Goal: Task Accomplishment & Management: Use online tool/utility

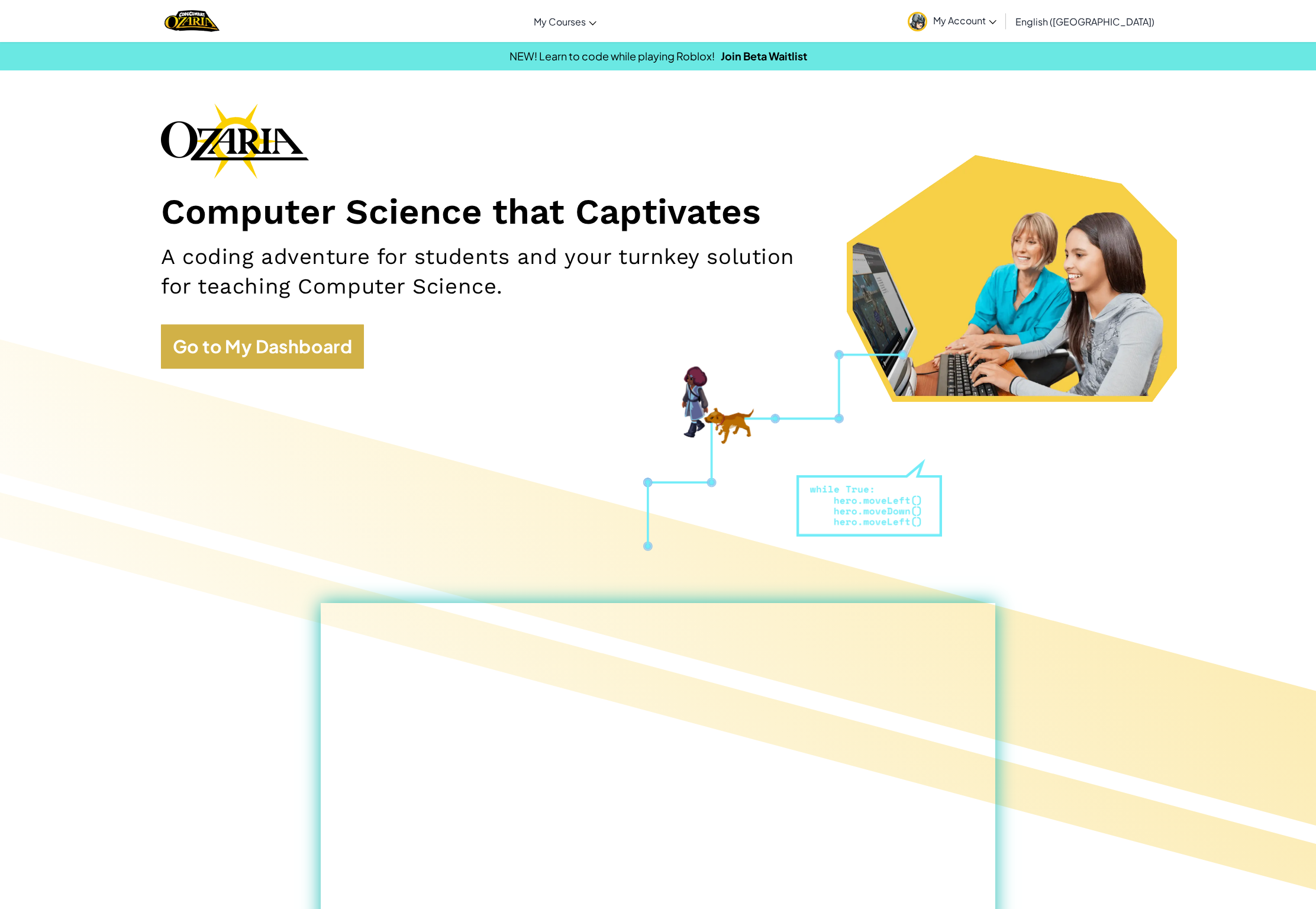
click at [235, 345] on link "Go to My Dashboard" at bounding box center [262, 347] width 203 height 44
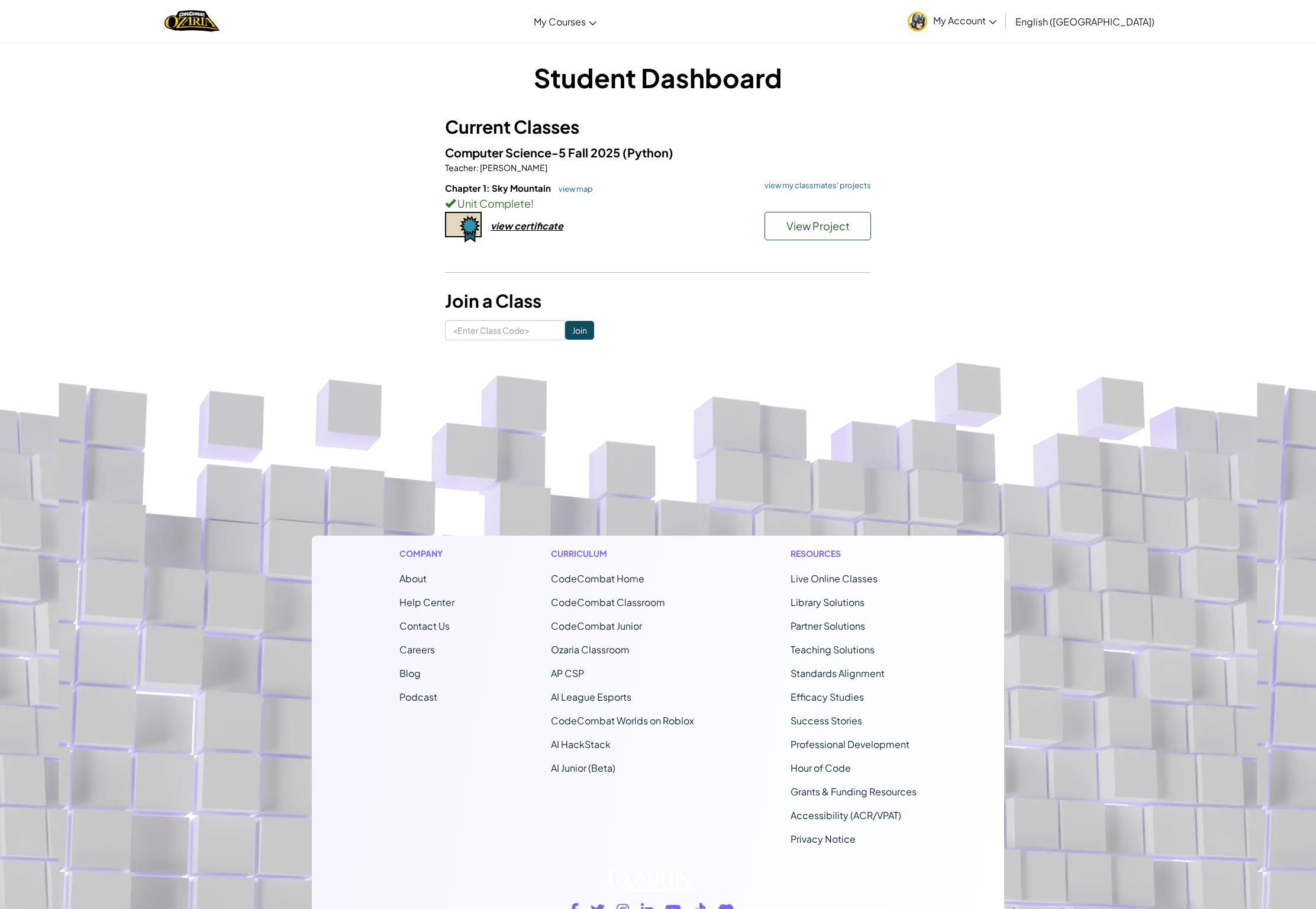
click at [815, 218] on button "View Project" at bounding box center [817, 226] width 106 height 28
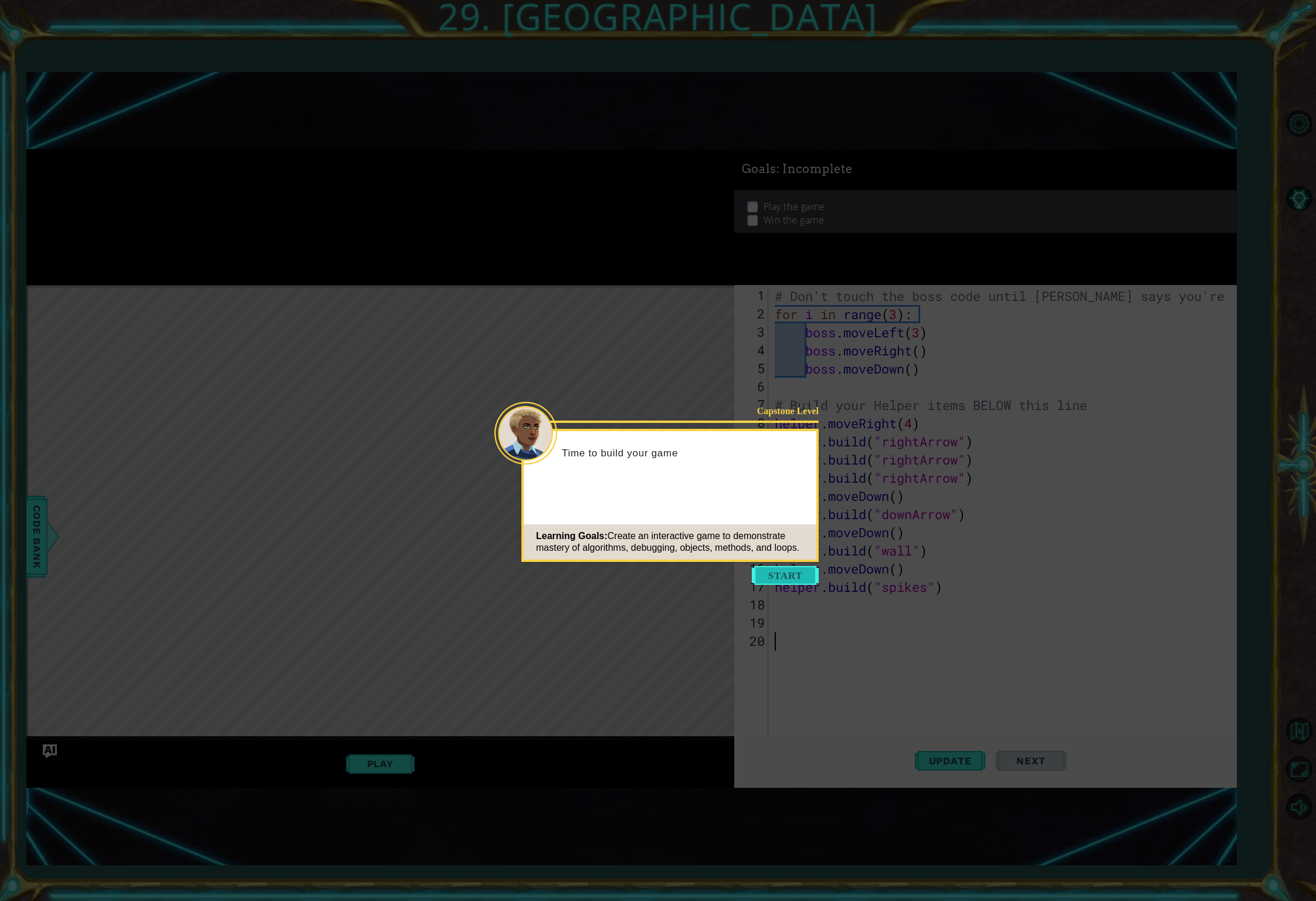
click at [797, 571] on button "Start" at bounding box center [786, 575] width 67 height 18
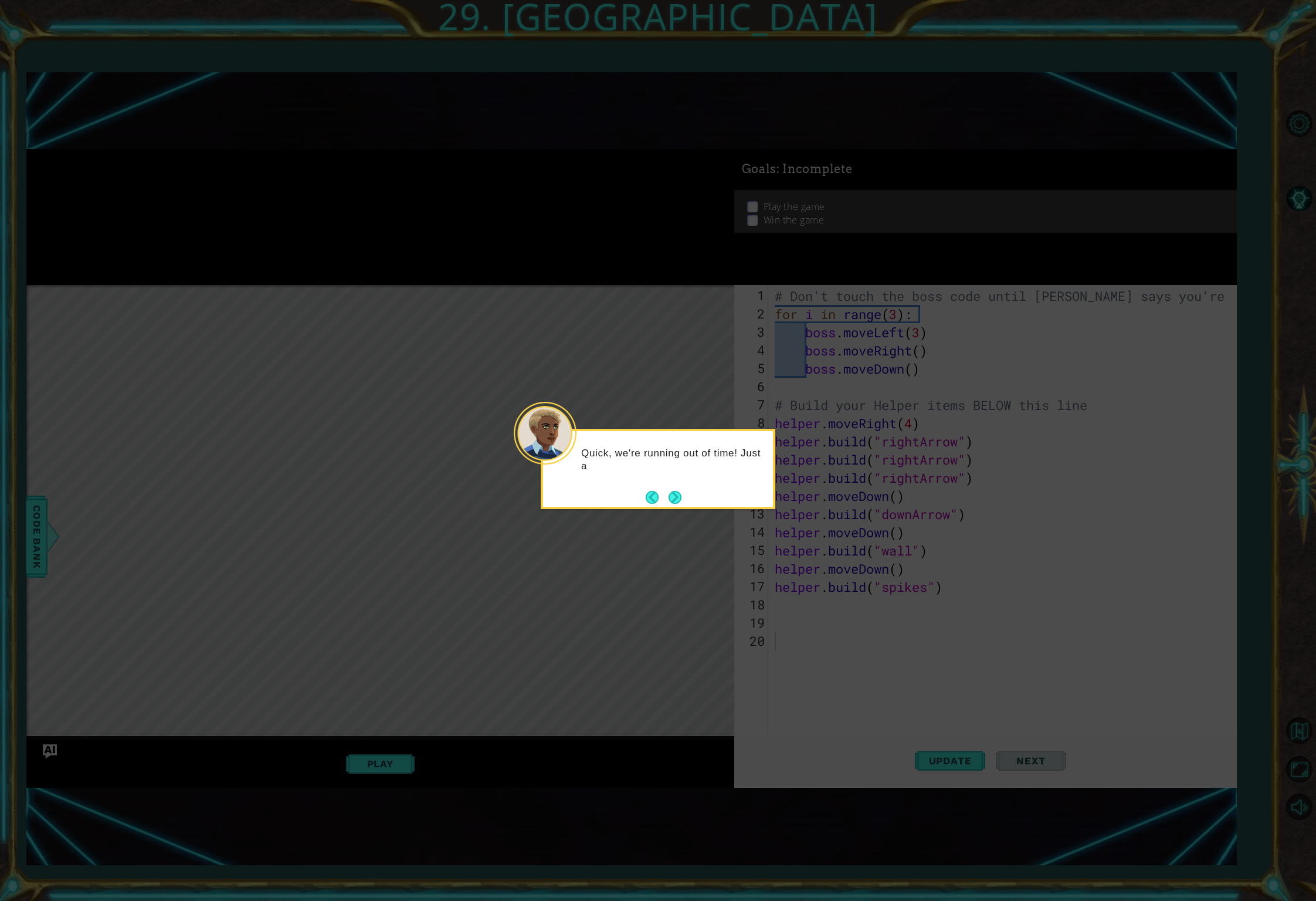
click at [688, 503] on div "Quick, we're running out of time! Just a" at bounding box center [658, 468] width 235 height 80
click at [679, 505] on button "Next" at bounding box center [675, 511] width 13 height 13
click at [681, 500] on button "Next" at bounding box center [675, 497] width 14 height 14
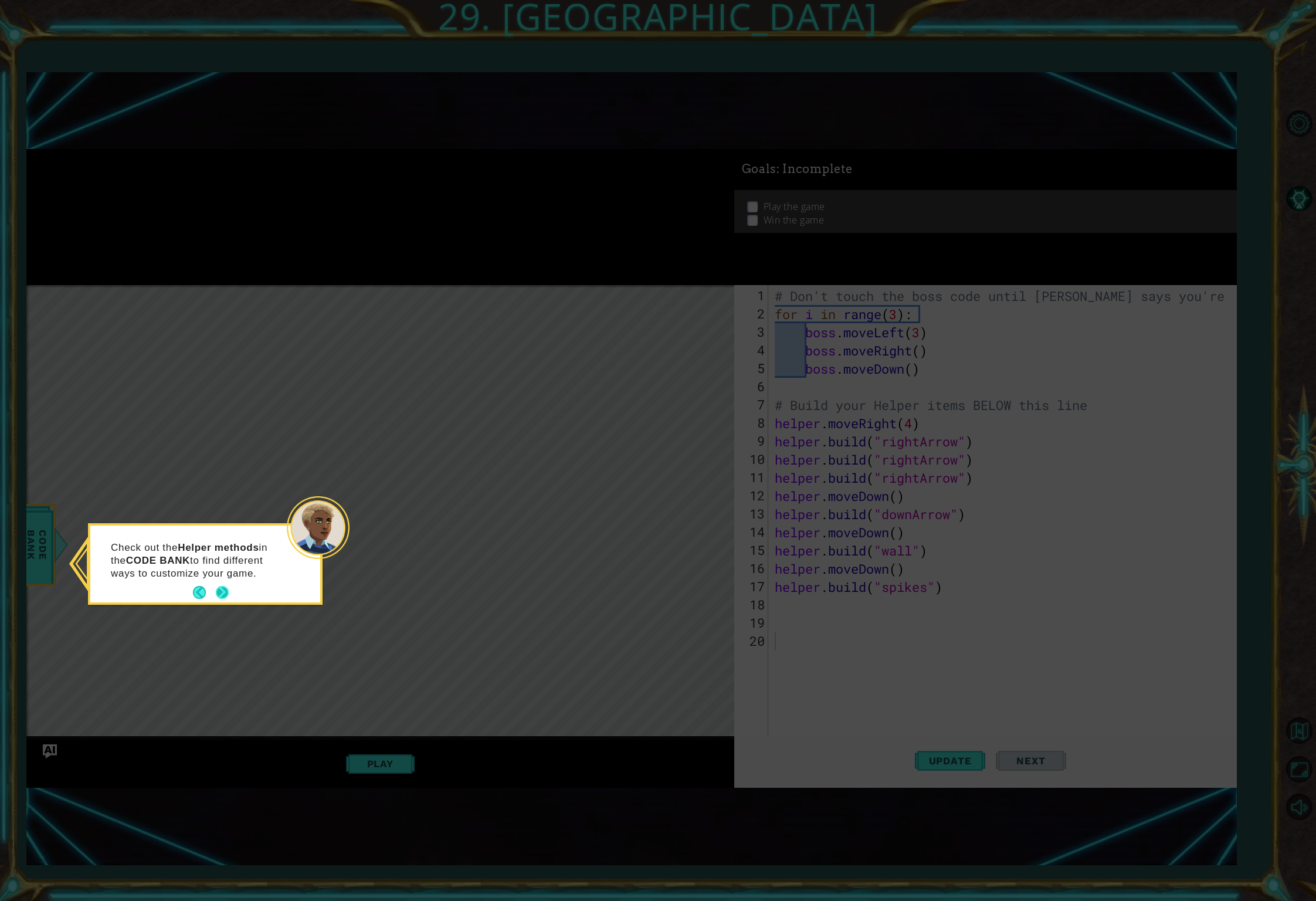
click at [229, 593] on button "Next" at bounding box center [222, 592] width 13 height 13
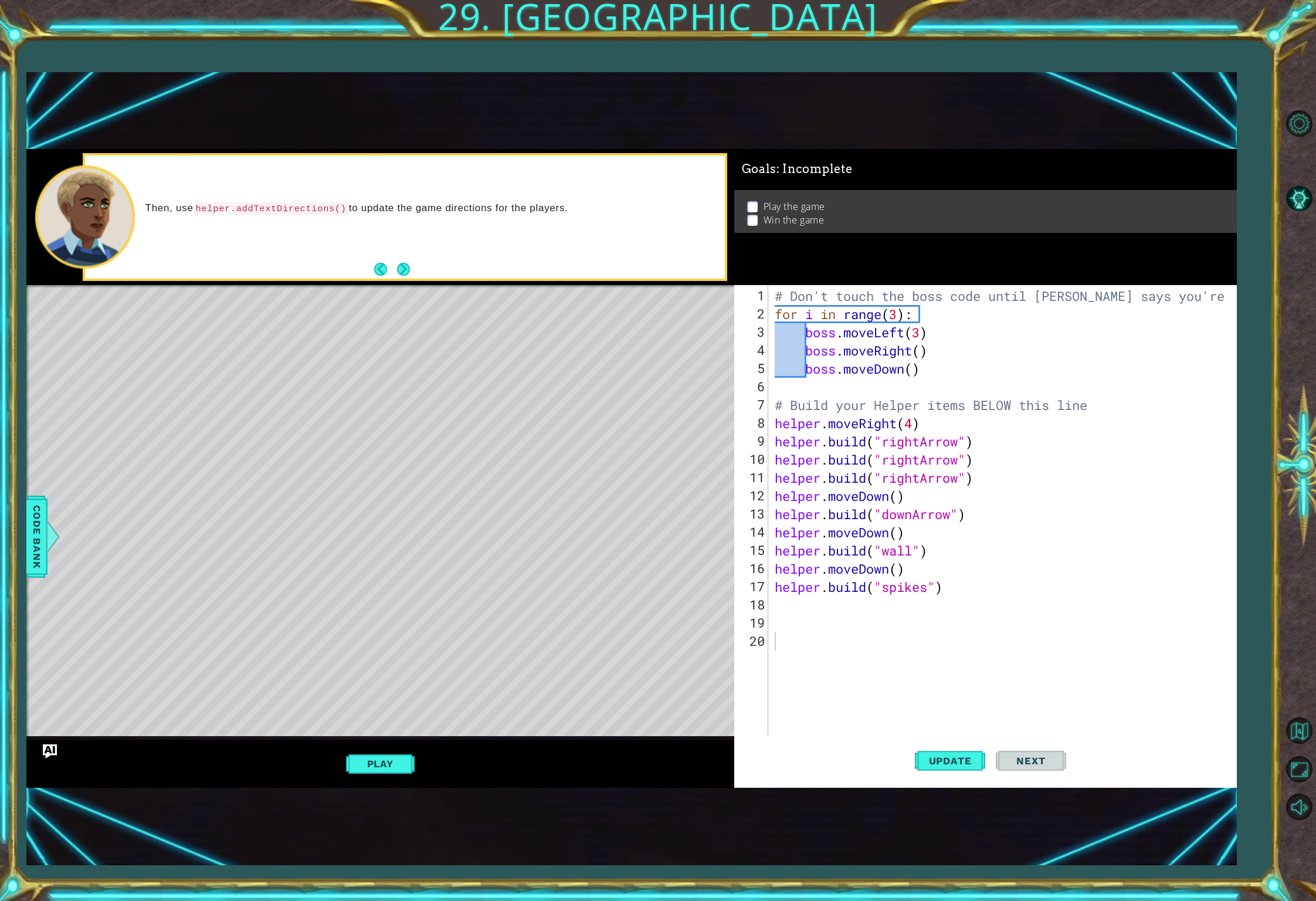
click at [389, 759] on button "Play" at bounding box center [380, 763] width 68 height 23
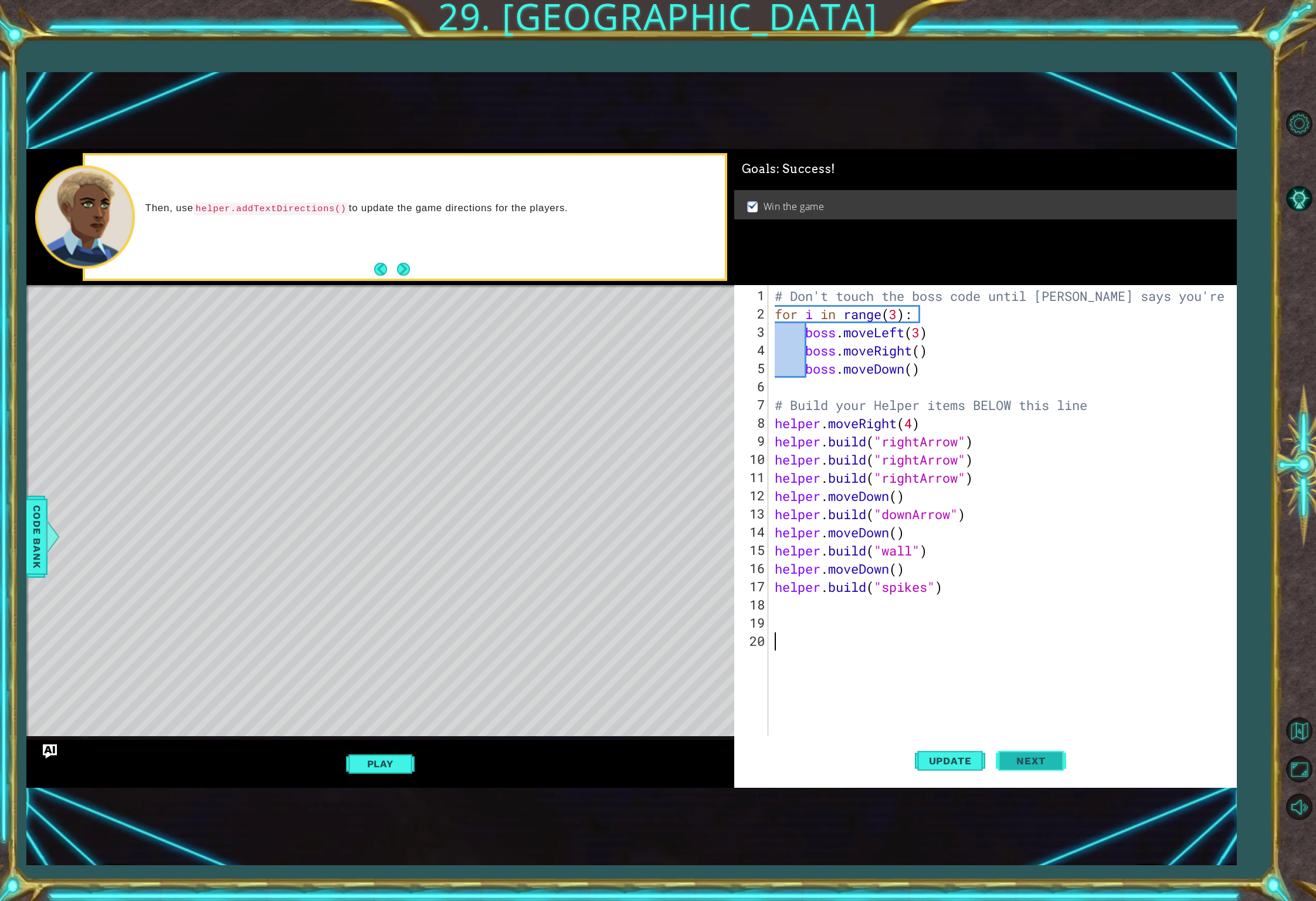
click at [1011, 770] on button "Next" at bounding box center [1031, 761] width 70 height 51
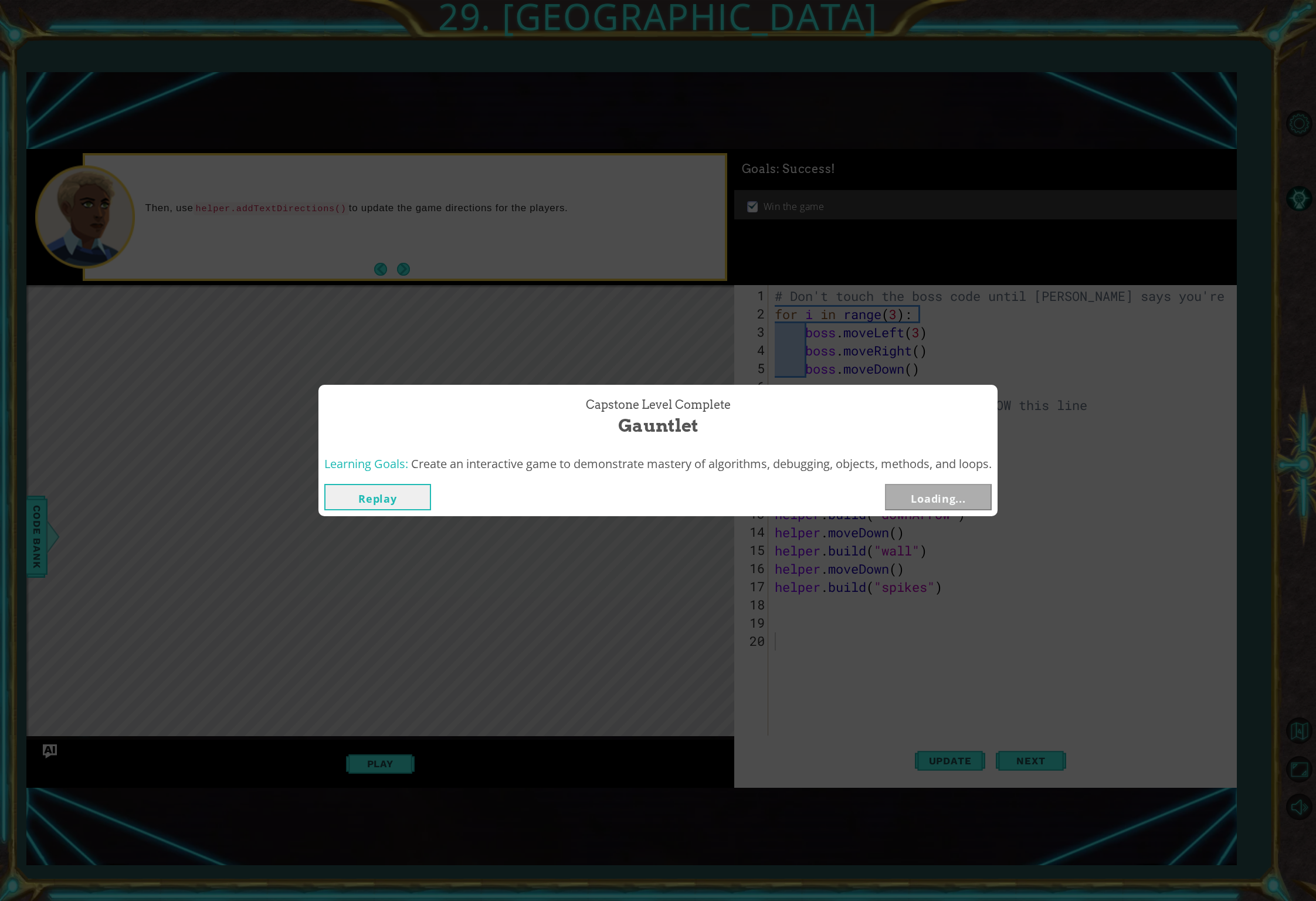
click at [794, 639] on div "Capstone Level Complete Gauntlet Learning Goals: Create an interactive game to …" at bounding box center [658, 450] width 1316 height 901
click at [796, 638] on div "Capstone Level Complete Gauntlet Learning Goals: Create an interactive game to …" at bounding box center [658, 450] width 1316 height 901
click at [797, 637] on div "Capstone Level Complete Gauntlet Learning Goals: Create an interactive game to …" at bounding box center [658, 450] width 1316 height 901
drag, startPoint x: 831, startPoint y: 622, endPoint x: 868, endPoint y: 611, distance: 38.6
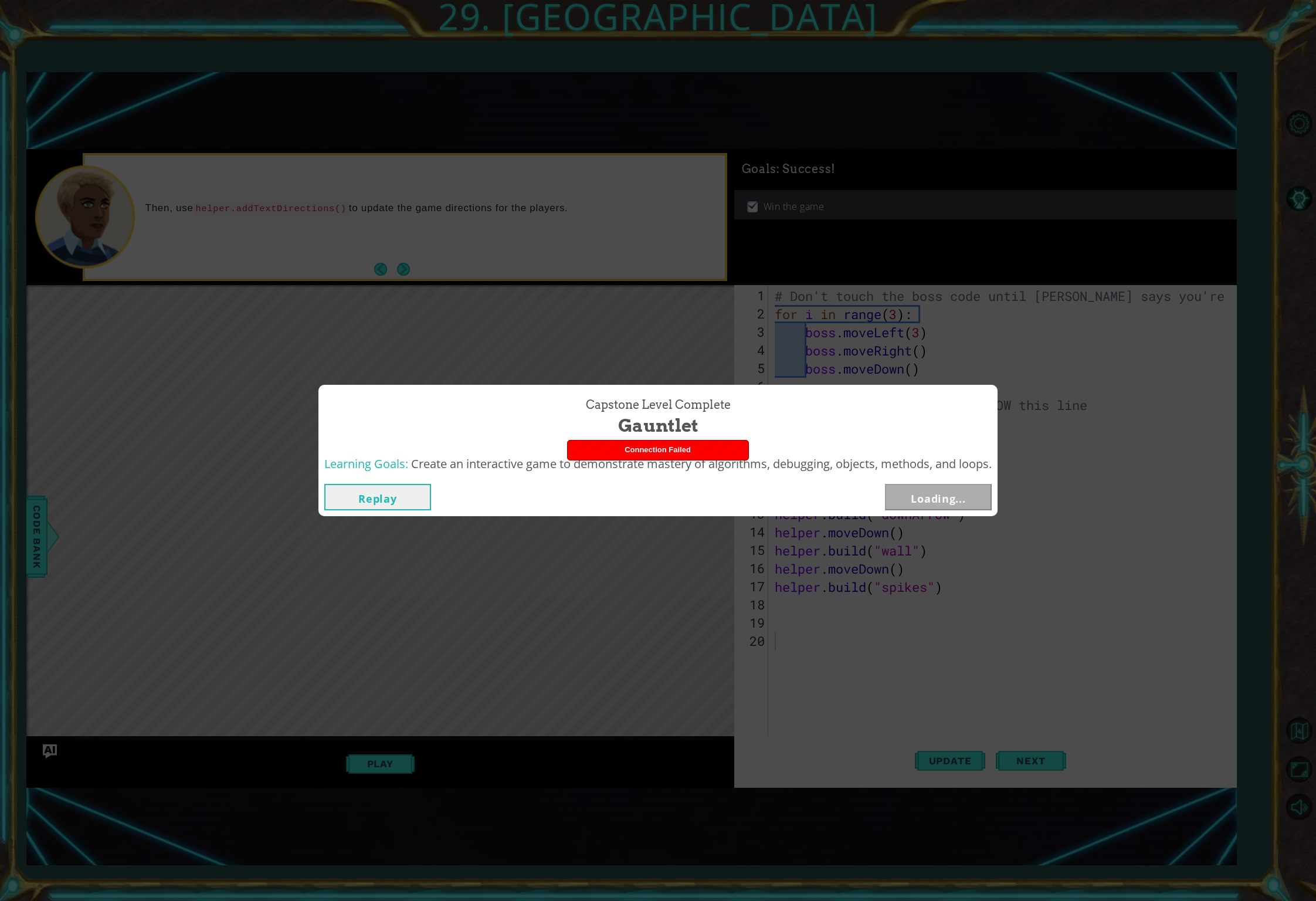
click at [868, 611] on div "Capstone Level Complete Gauntlet Learning Goals: Create an interactive game to …" at bounding box center [658, 450] width 1316 height 901
drag, startPoint x: 831, startPoint y: 555, endPoint x: 912, endPoint y: 511, distance: 92.2
click at [752, 531] on div "Capstone Level Complete Gauntlet Learning Goals: Create an interactive game to …" at bounding box center [658, 450] width 1316 height 901
drag, startPoint x: 962, startPoint y: 392, endPoint x: 1118, endPoint y: 238, distance: 219.2
drag, startPoint x: 1122, startPoint y: 222, endPoint x: 1172, endPoint y: 148, distance: 89.3
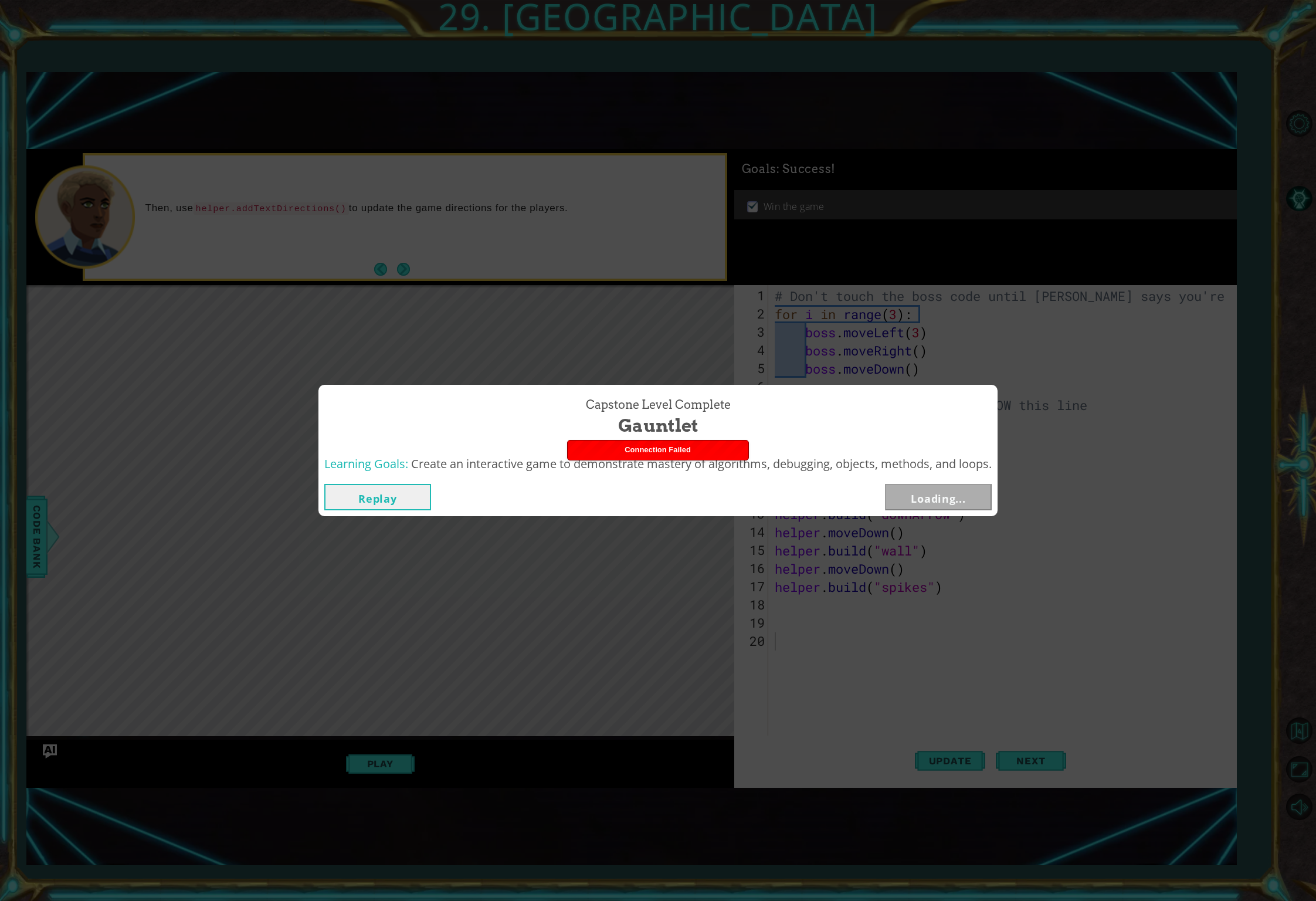
click at [1134, 202] on div "Capstone Level Complete Gauntlet Learning Goals: Create an interactive game to …" at bounding box center [658, 450] width 1316 height 901
